Goal: Transaction & Acquisition: Subscribe to service/newsletter

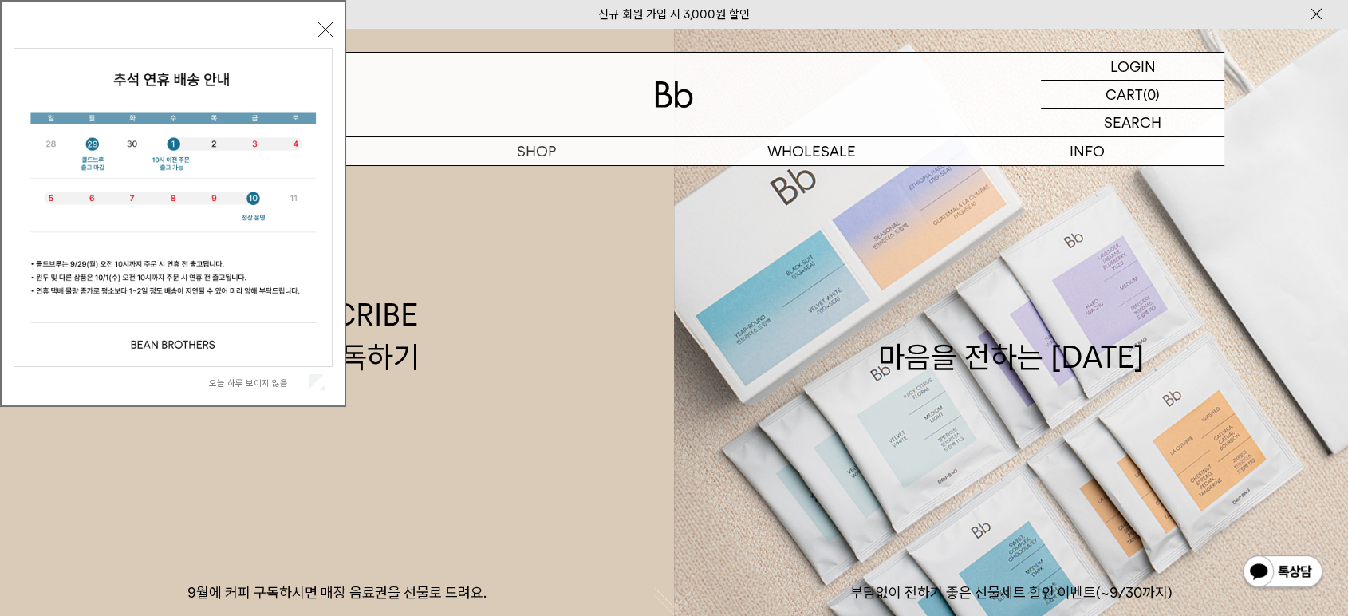
click at [325, 28] on button "닫기" at bounding box center [325, 29] width 14 height 14
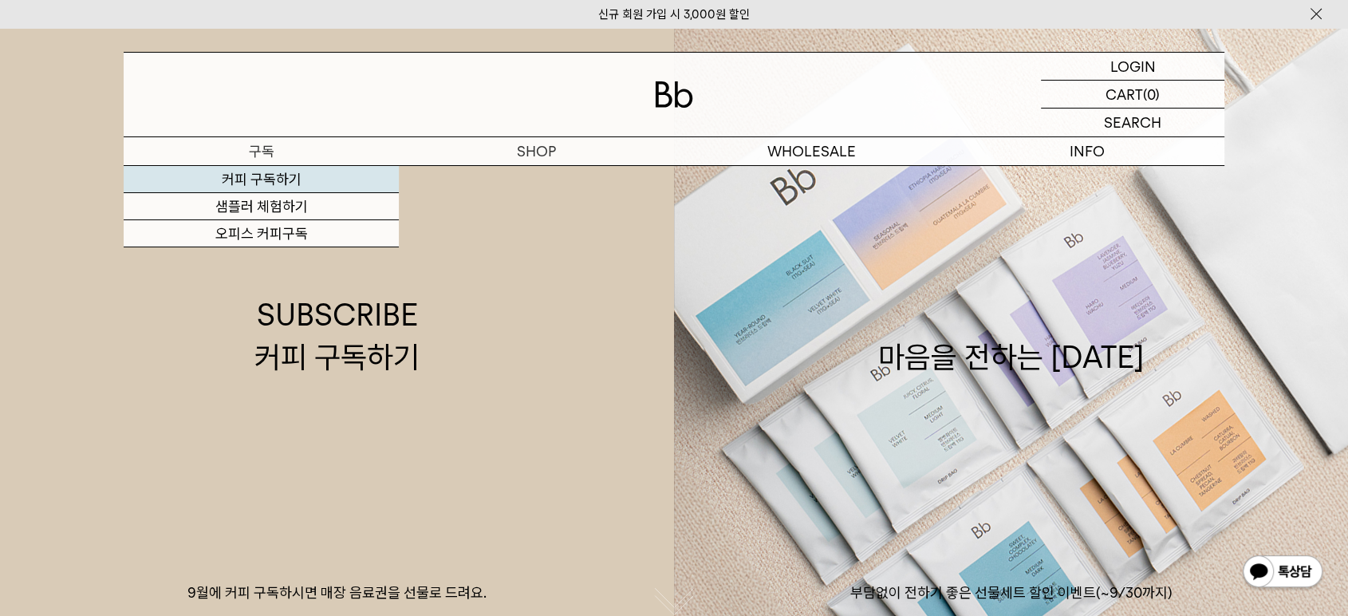
click at [238, 173] on link "커피 구독하기" at bounding box center [261, 179] width 275 height 27
